Goal: Information Seeking & Learning: Find specific fact

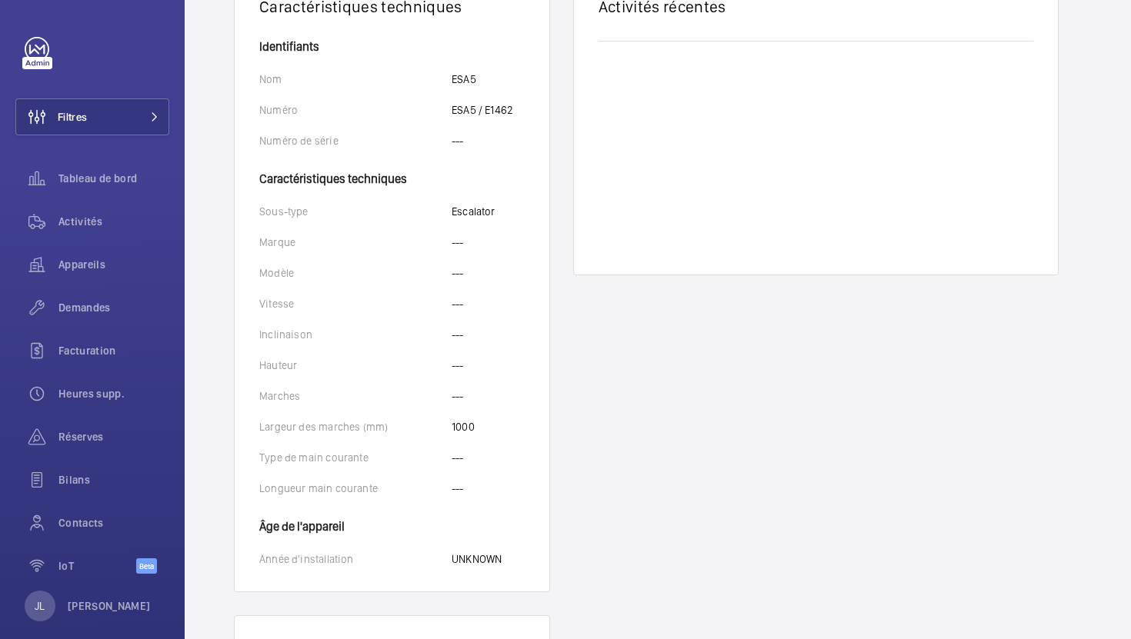
scroll to position [435, 0]
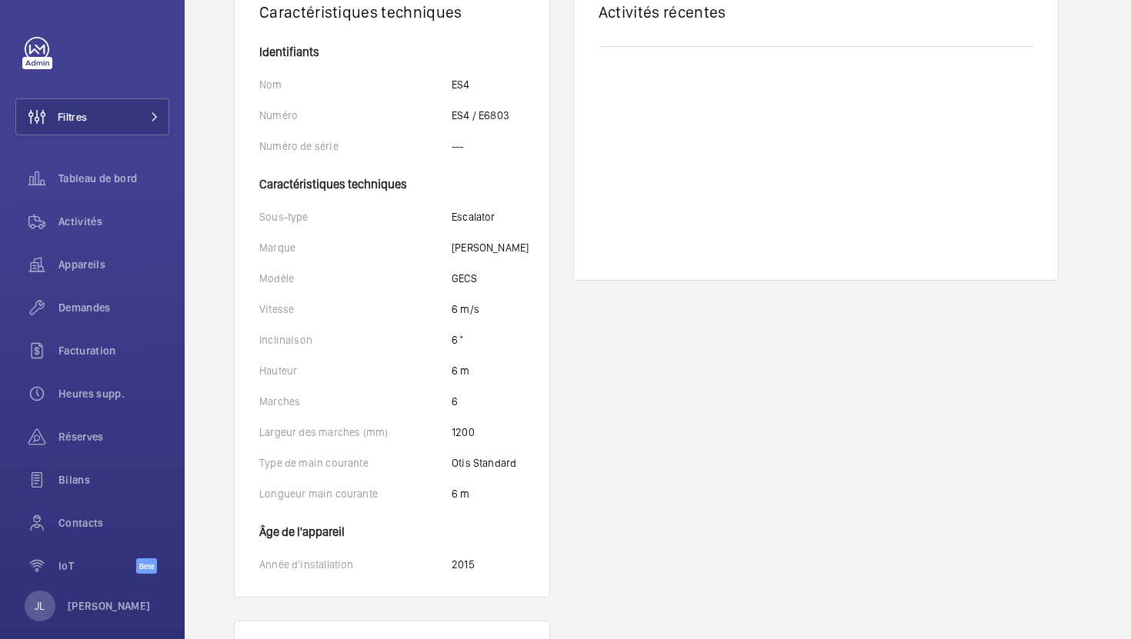
scroll to position [531, 0]
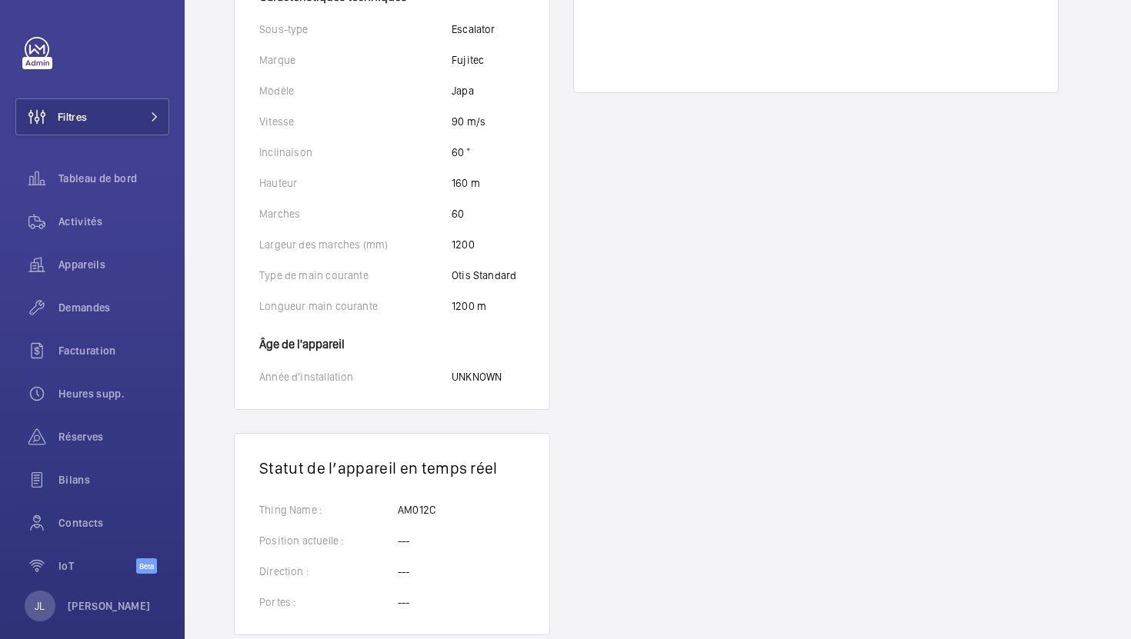
scroll to position [496, 0]
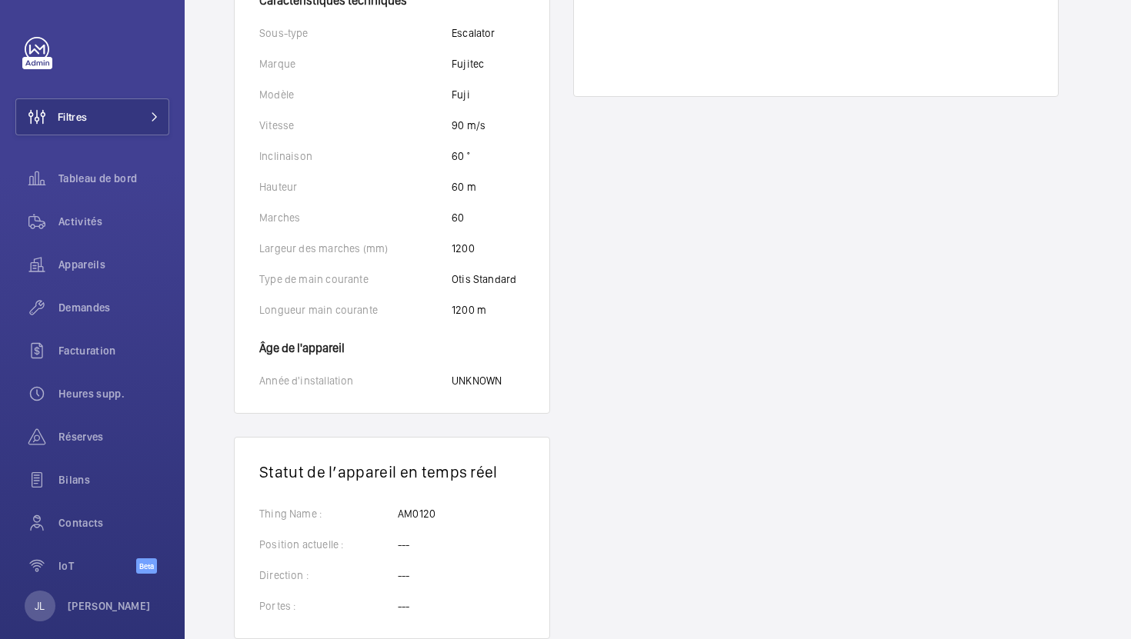
scroll to position [531, 0]
